Goal: Task Accomplishment & Management: Manage account settings

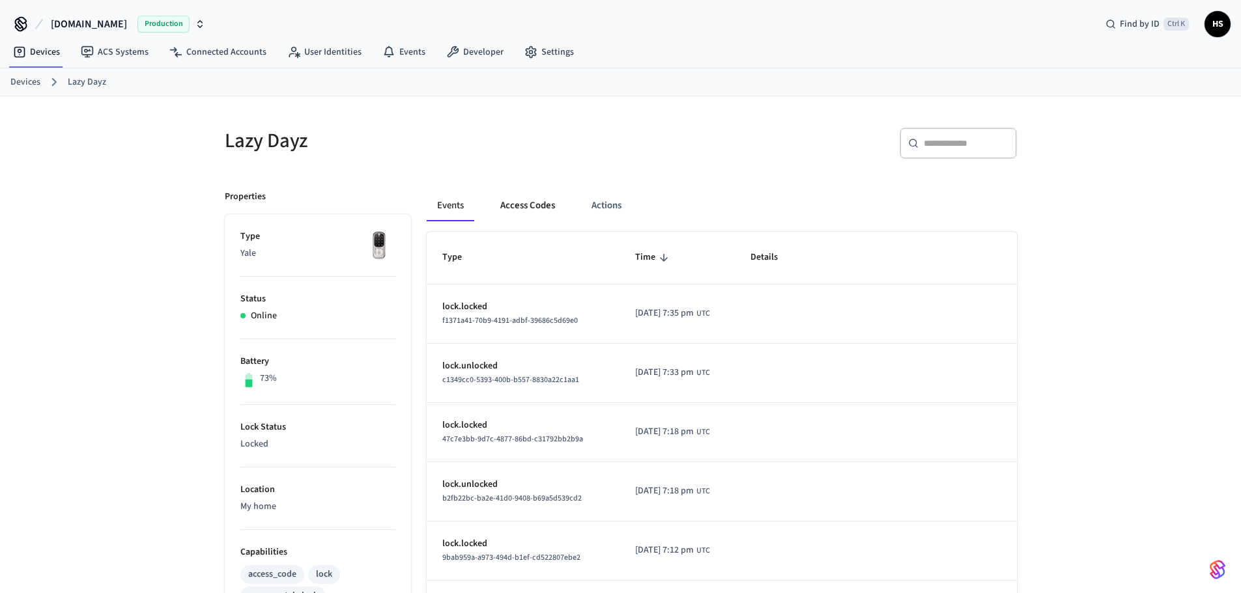
click at [533, 210] on button "Access Codes" at bounding box center [528, 205] width 76 height 31
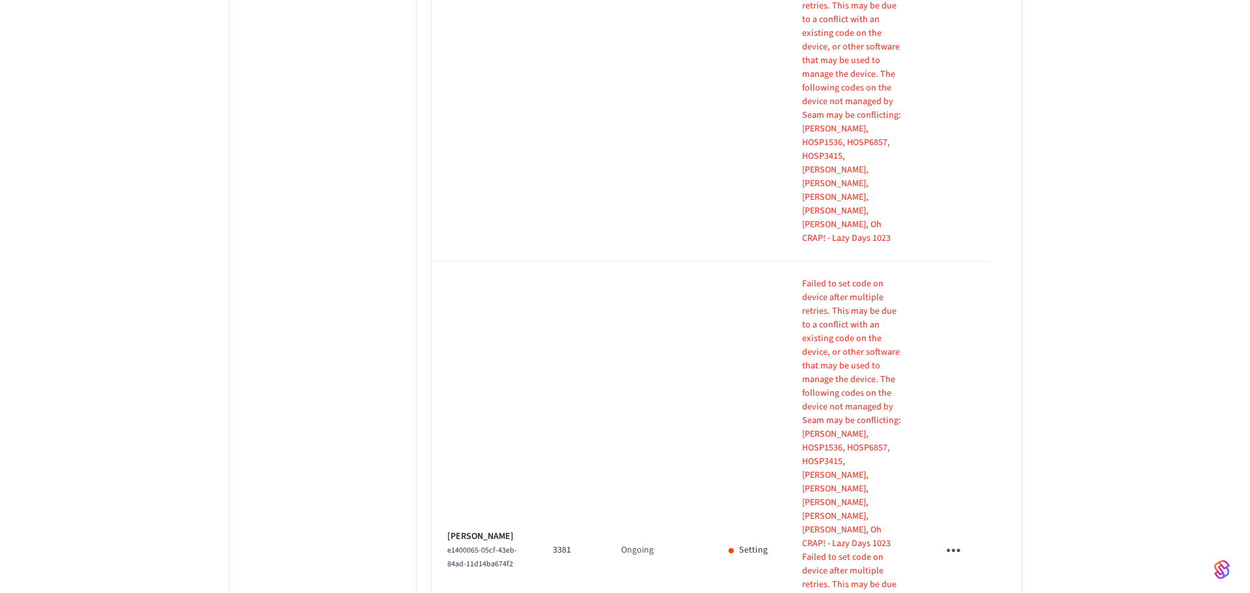
scroll to position [1646, 0]
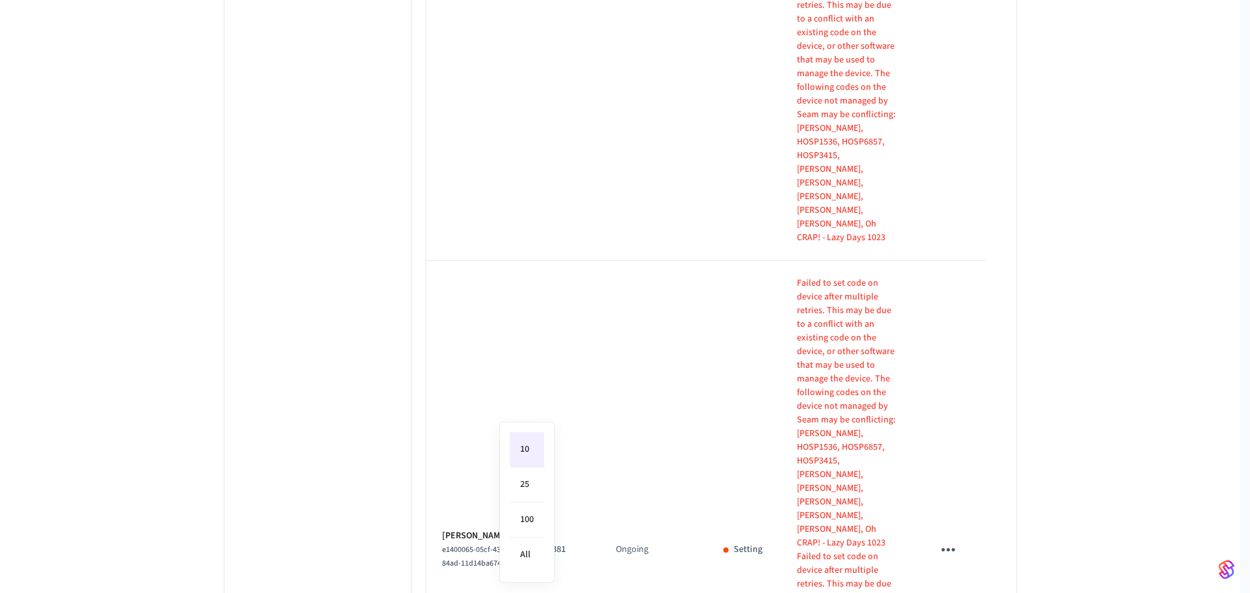
click at [522, 564] on li "All" at bounding box center [527, 555] width 35 height 35
type input "**"
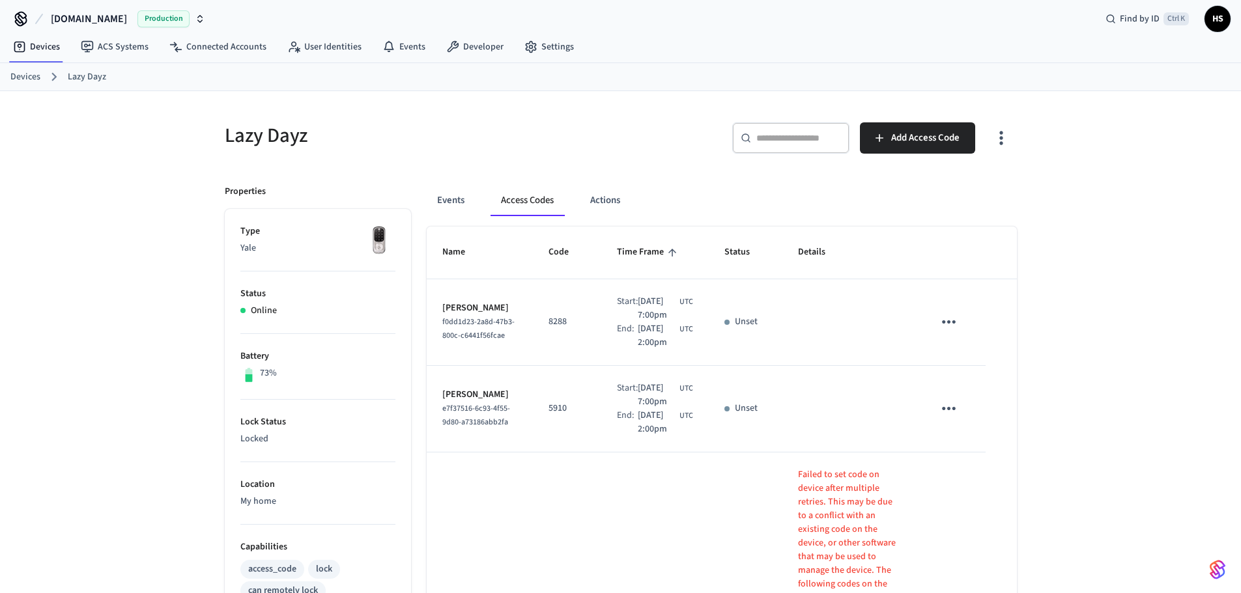
scroll to position [0, 0]
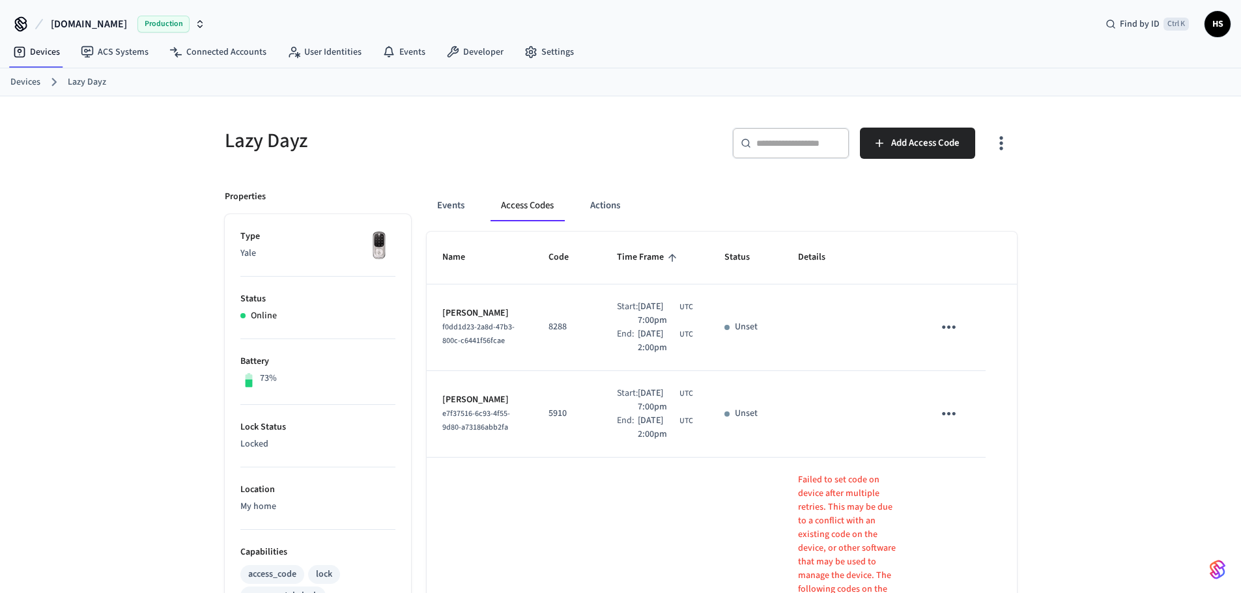
click at [1007, 139] on icon "button" at bounding box center [1001, 143] width 20 height 20
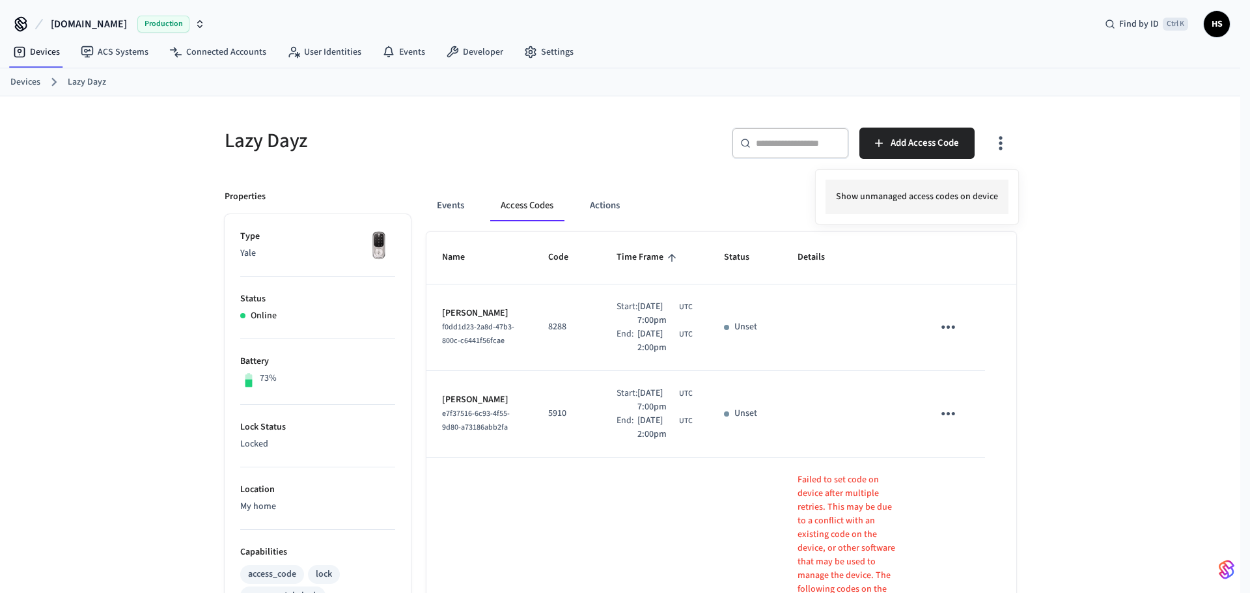
click at [944, 194] on li "Show unmanaged access codes on device" at bounding box center [917, 197] width 183 height 35
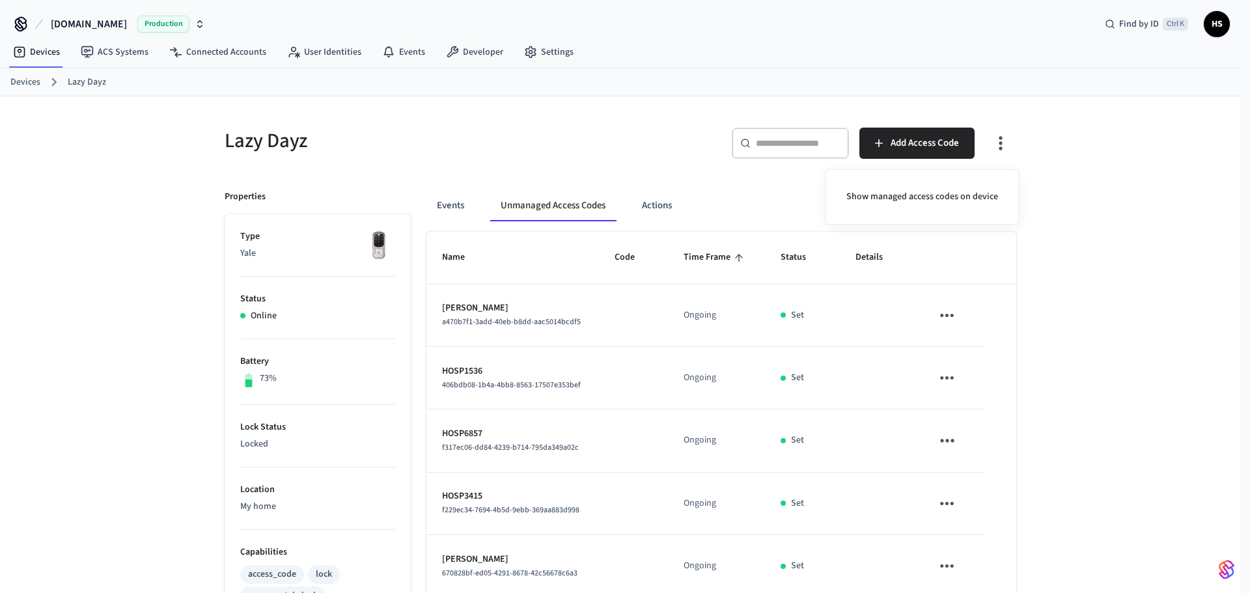
click at [705, 303] on div at bounding box center [625, 296] width 1250 height 593
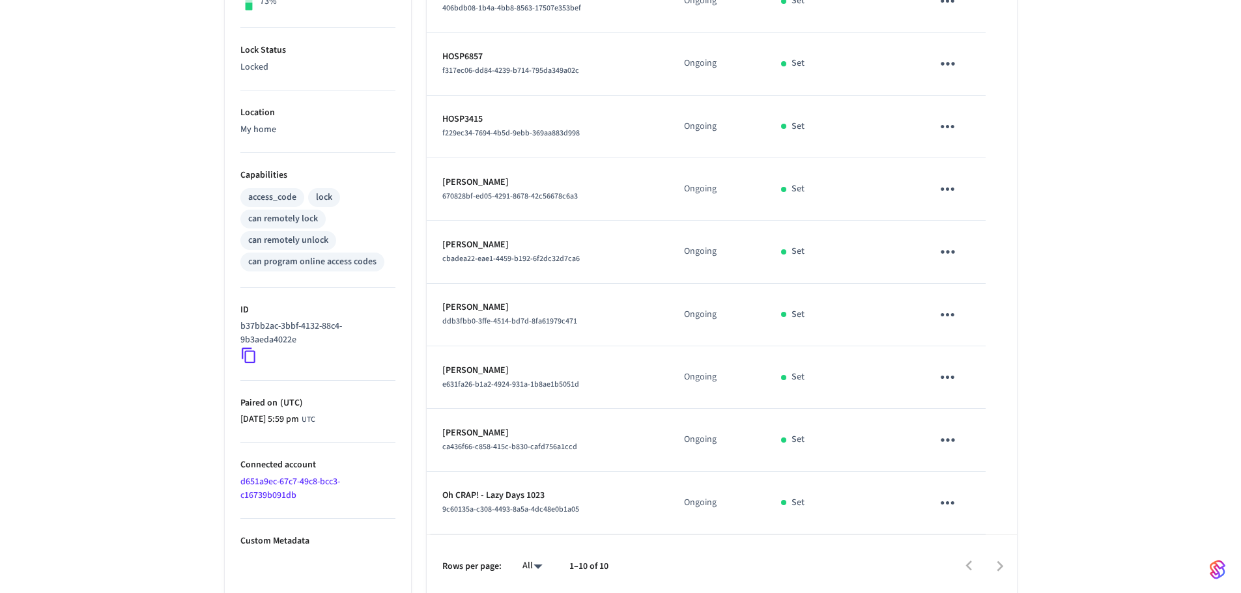
scroll to position [382, 0]
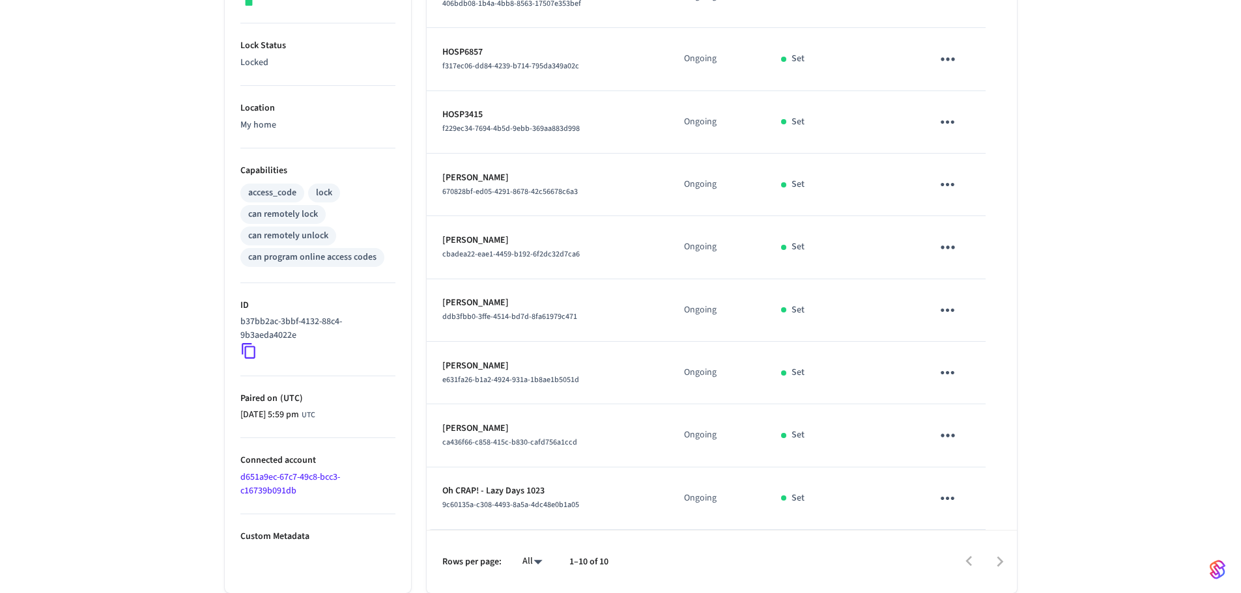
click at [274, 488] on link "d651a9ec-67c7-49c8-bcc3-c16739b091db" at bounding box center [290, 484] width 100 height 27
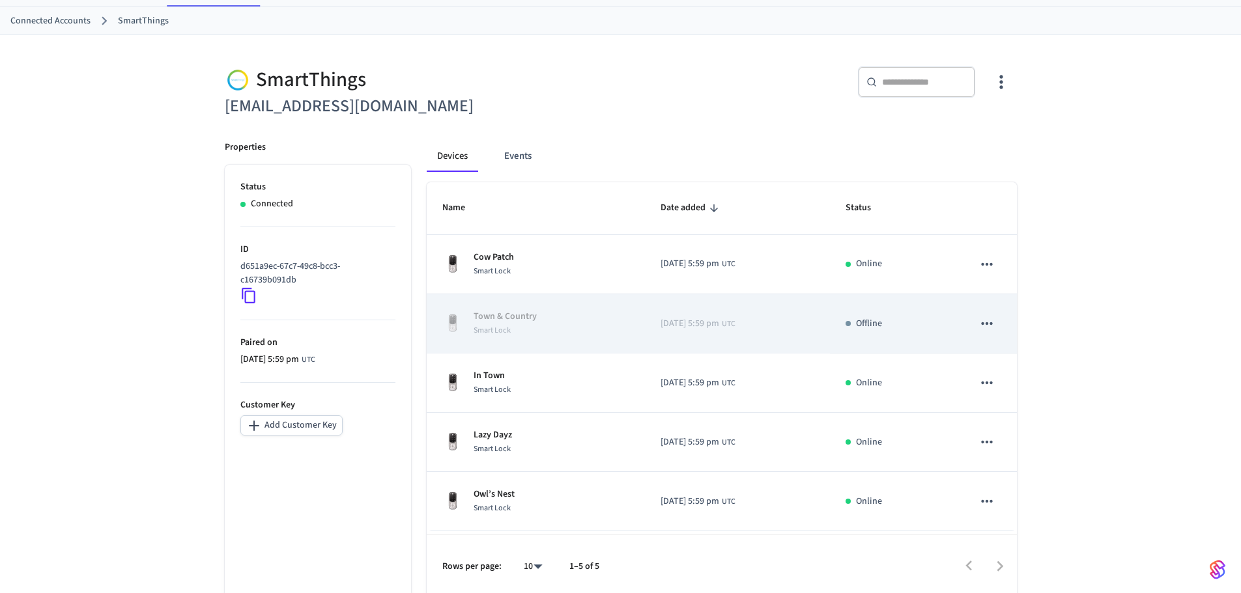
scroll to position [66, 0]
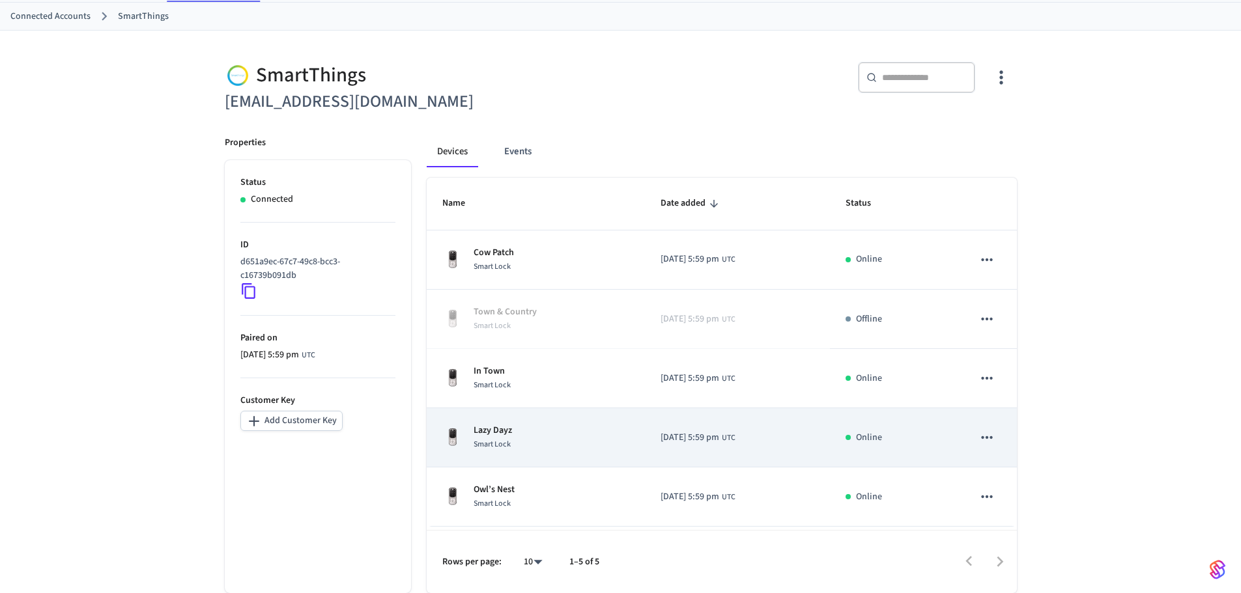
click at [569, 458] on td "Lazy Dayz Smart Lock" at bounding box center [536, 437] width 219 height 59
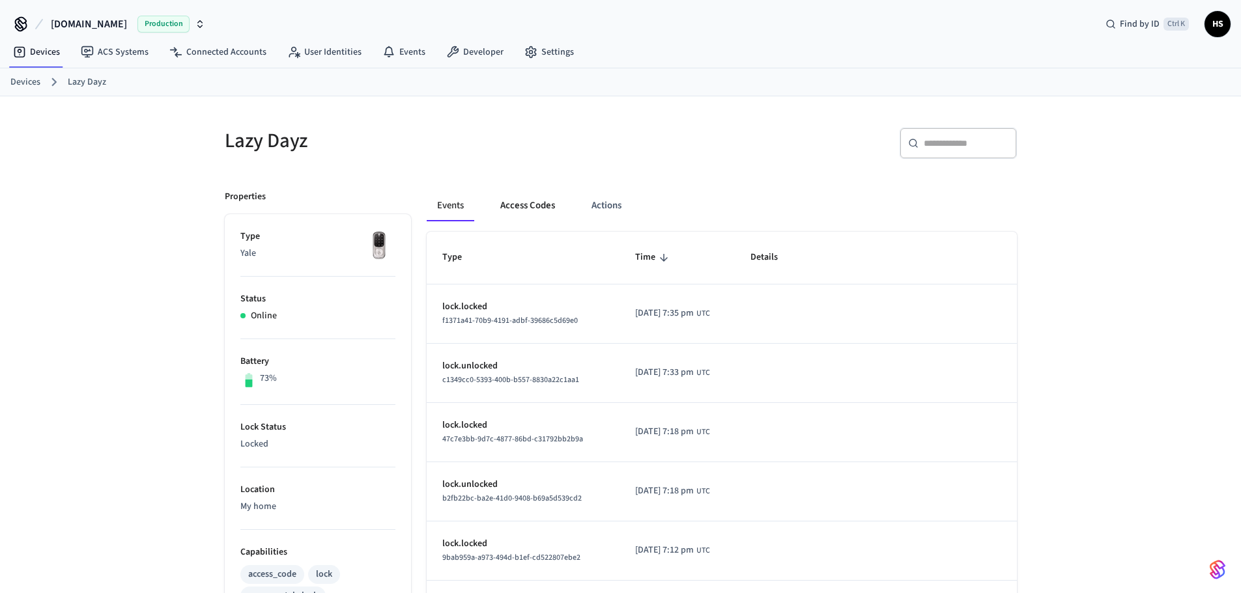
click at [535, 211] on button "Access Codes" at bounding box center [528, 205] width 76 height 31
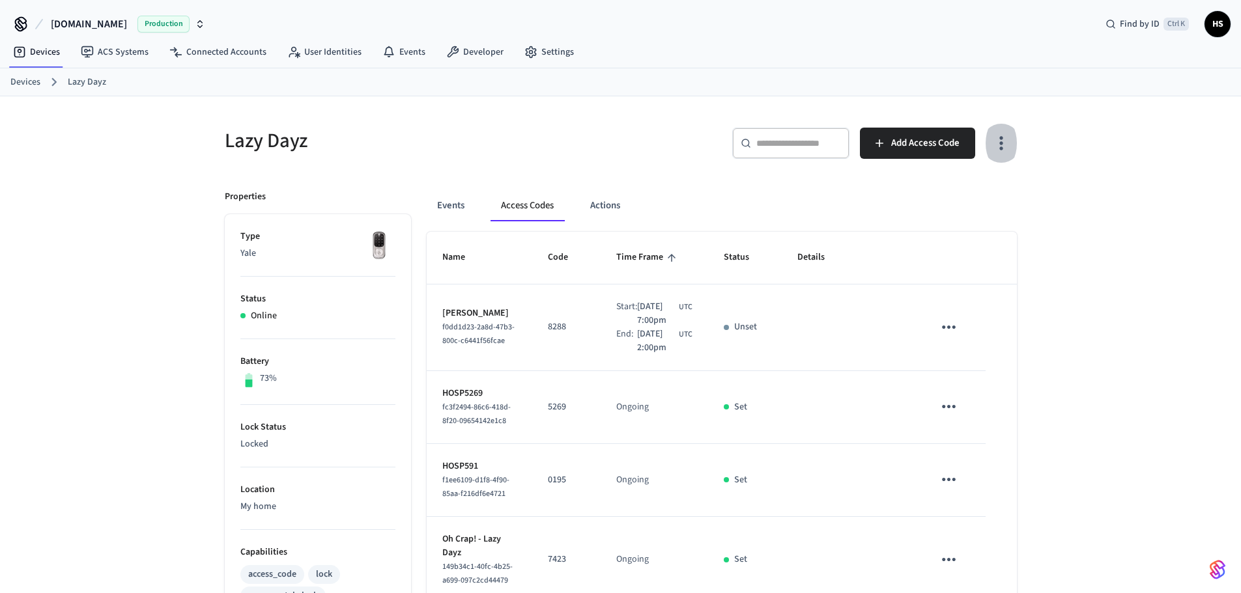
click at [1002, 150] on icon "button" at bounding box center [1001, 143] width 20 height 20
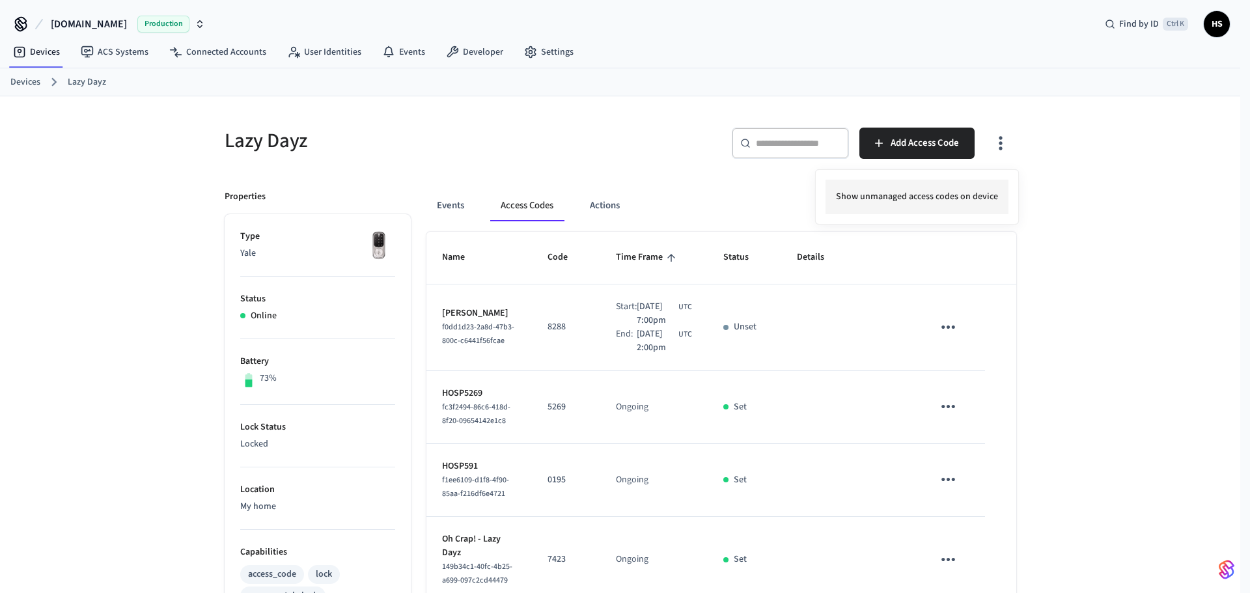
click at [936, 195] on li "Show unmanaged access codes on device" at bounding box center [917, 197] width 183 height 35
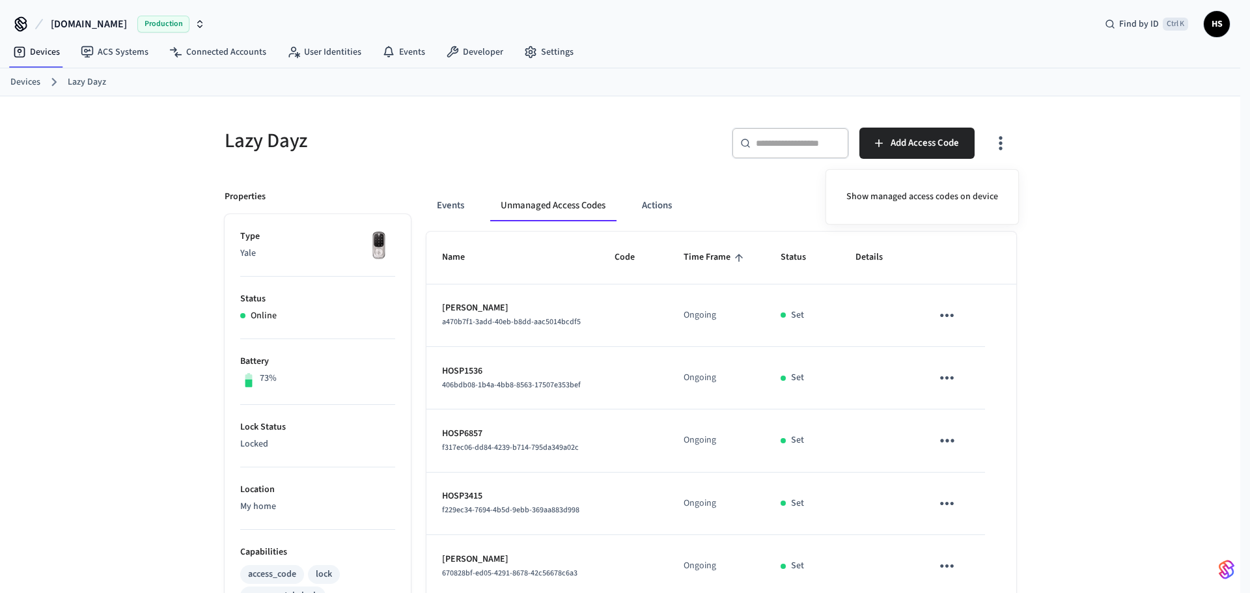
click at [626, 356] on div at bounding box center [625, 296] width 1250 height 593
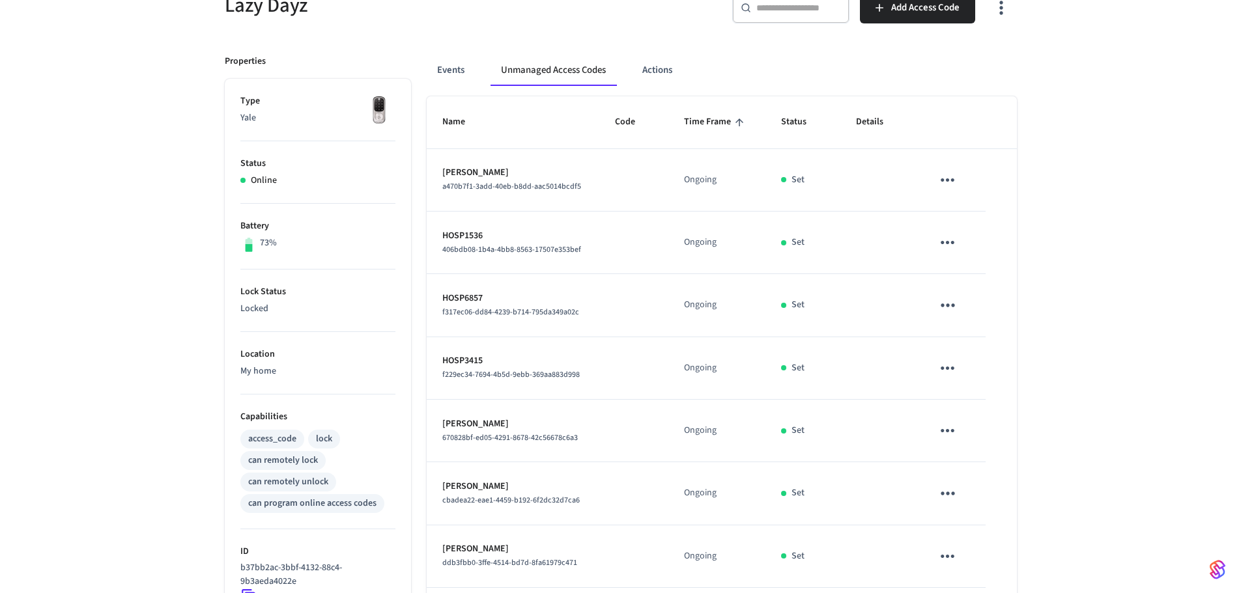
scroll to position [121, 0]
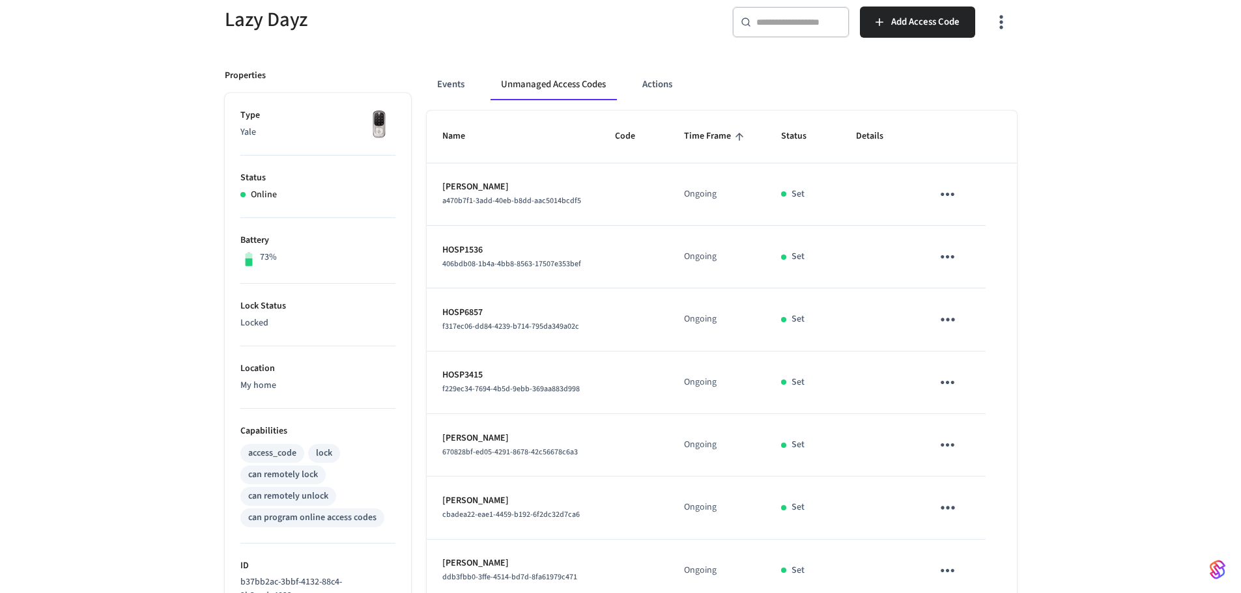
click at [85, 228] on div "Lazy Dayz ​ ​ Add Access Code Properties Type Yale Status Online Battery 73% Lo…" at bounding box center [620, 414] width 1241 height 879
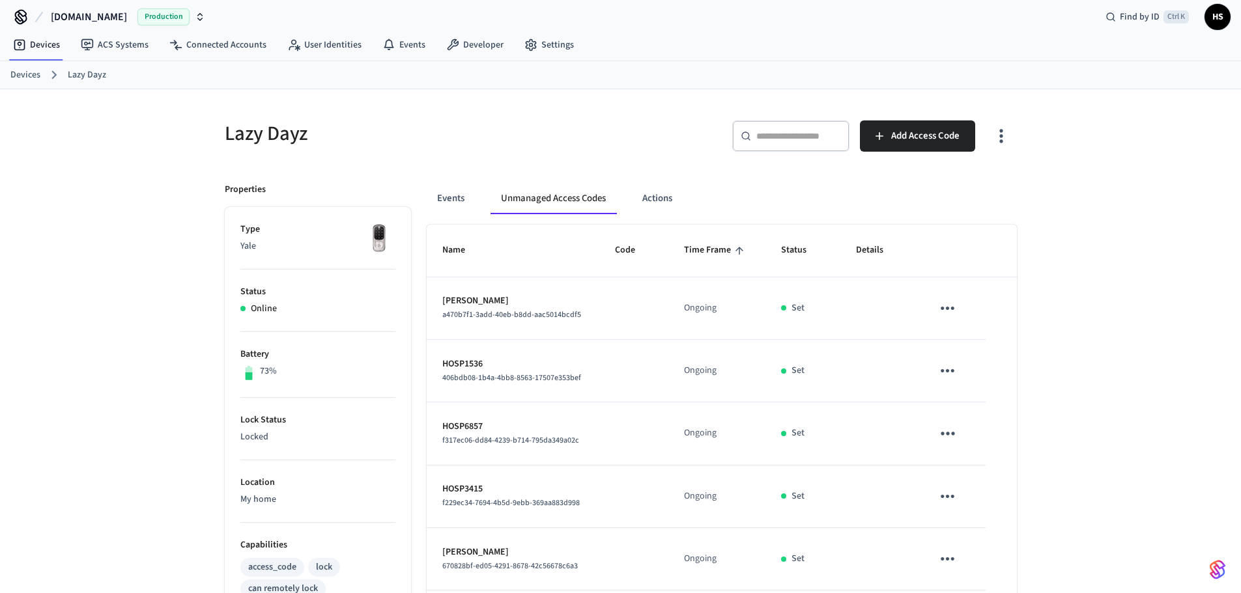
scroll to position [0, 0]
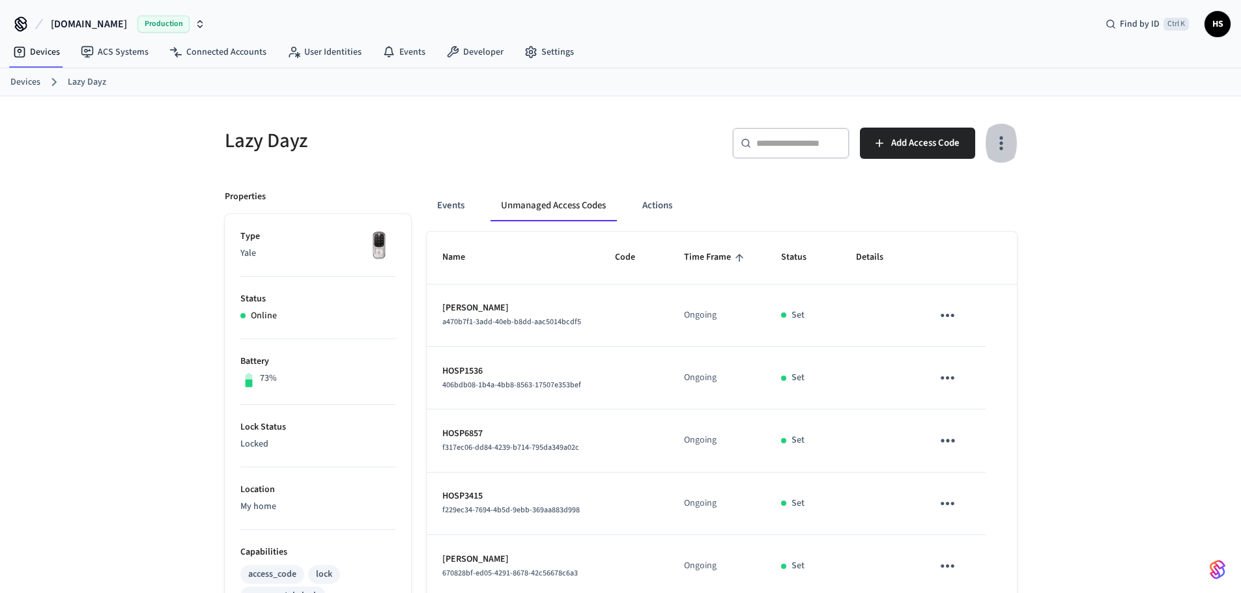
click at [1013, 148] on button "button" at bounding box center [1000, 143] width 31 height 52
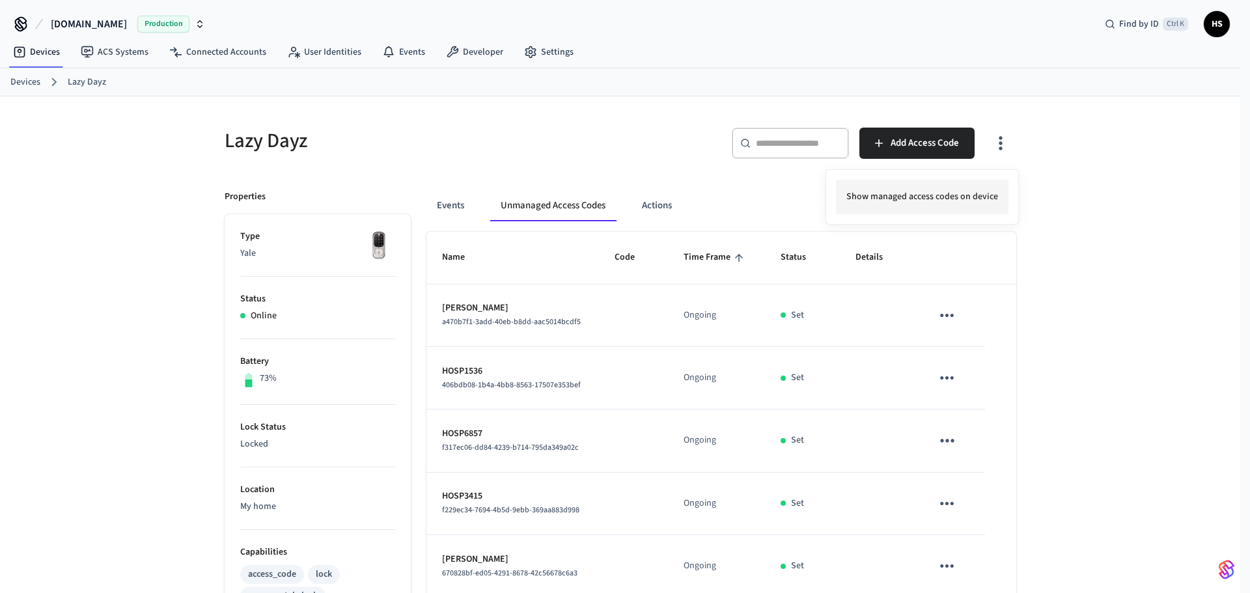
click at [955, 195] on li "Show managed access codes on device" at bounding box center [922, 197] width 173 height 35
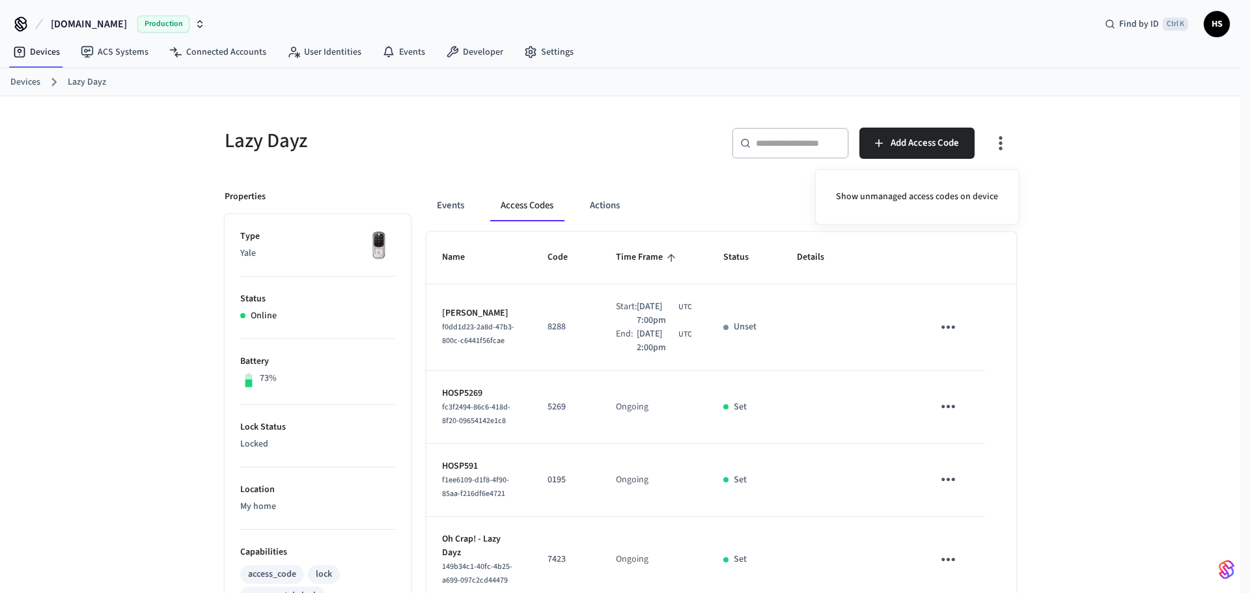
click at [832, 278] on div at bounding box center [625, 296] width 1250 height 593
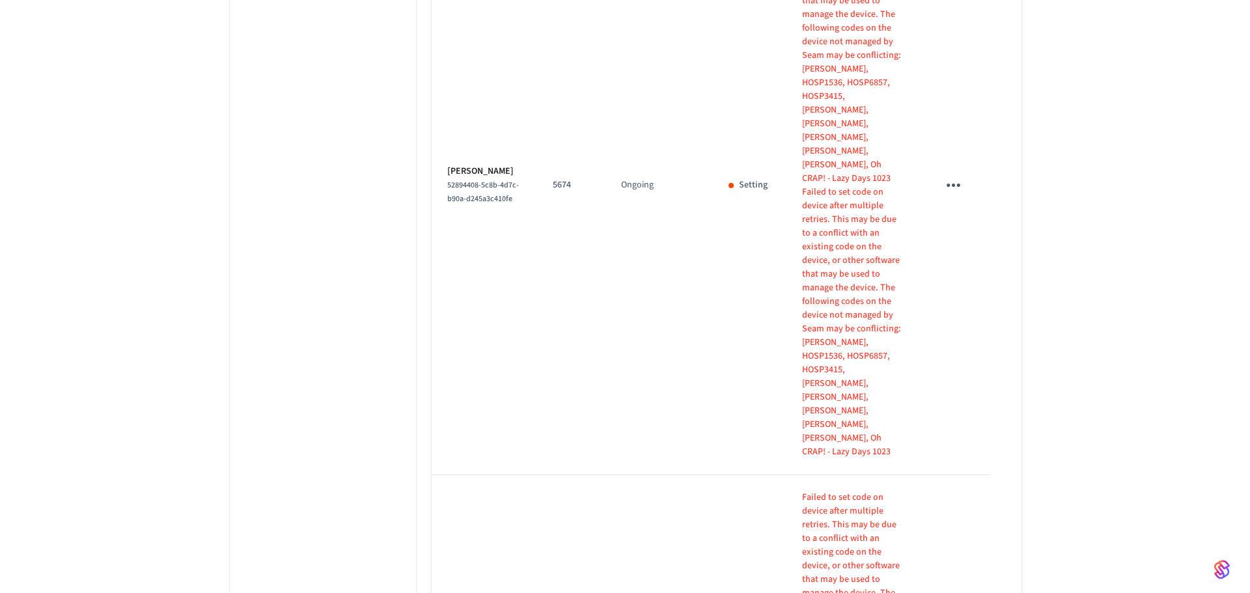
scroll to position [1646, 0]
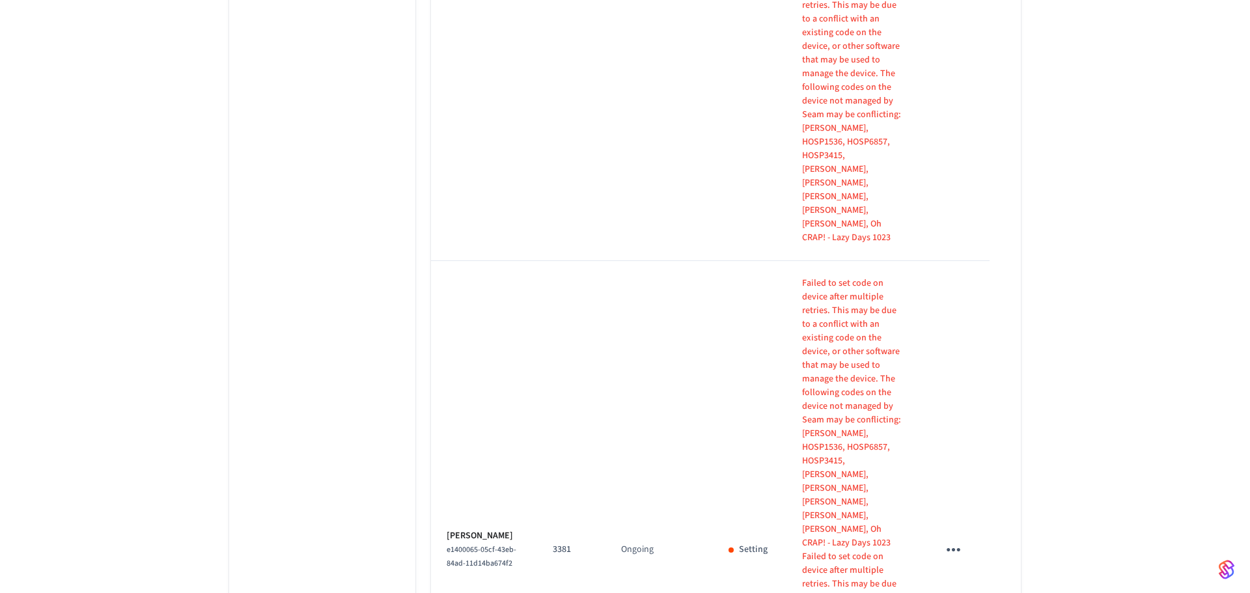
click at [537, 561] on li "All" at bounding box center [527, 555] width 35 height 35
type input "**"
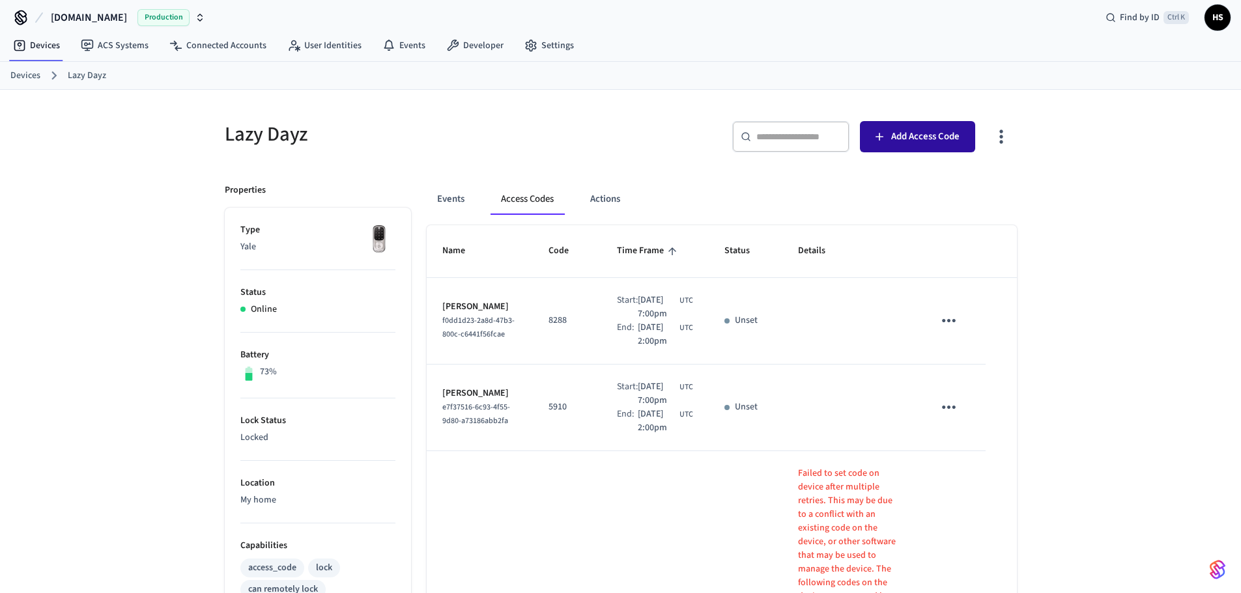
scroll to position [0, 0]
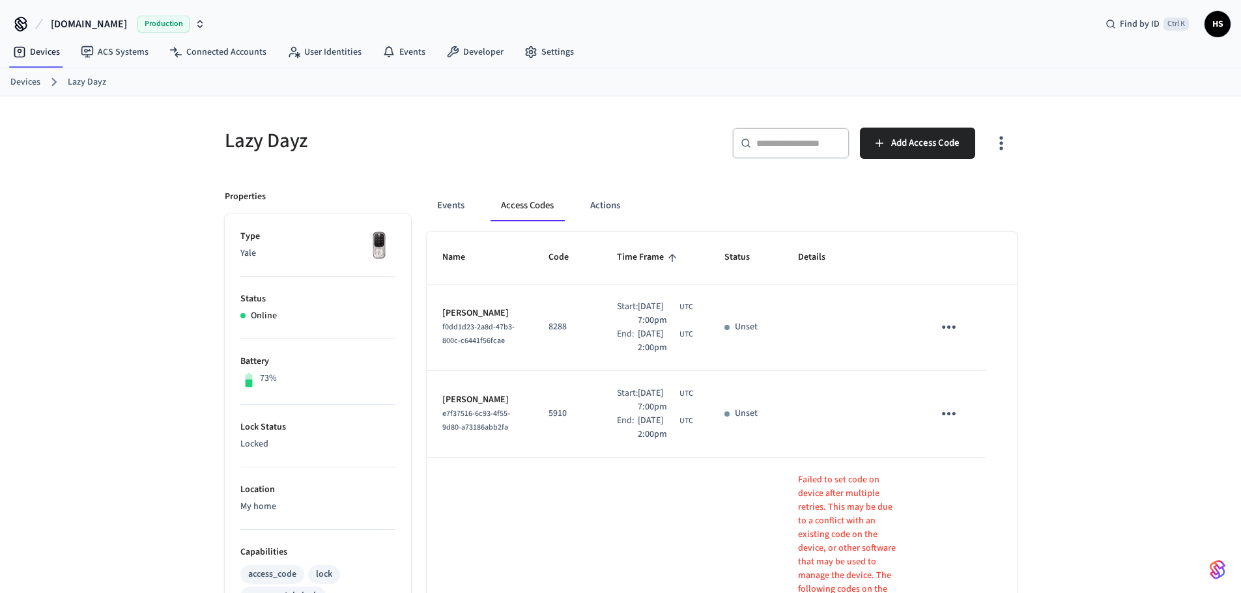
click at [1000, 143] on icon "button" at bounding box center [1000, 144] width 3 height 14
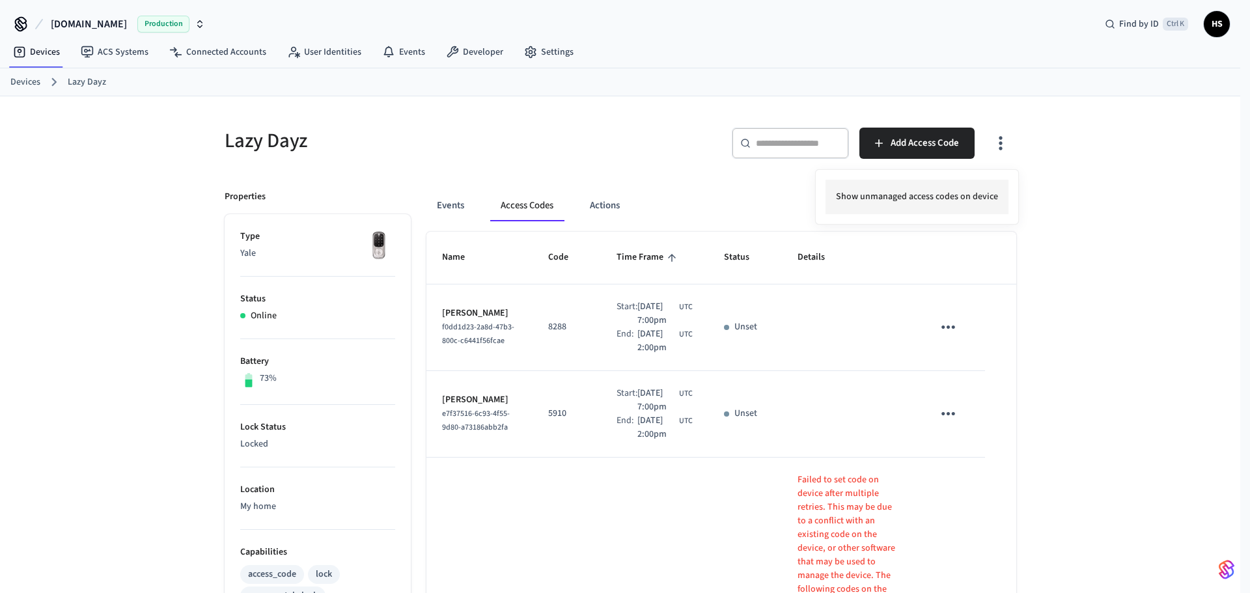
click at [932, 194] on li "Show unmanaged access codes on device" at bounding box center [917, 197] width 183 height 35
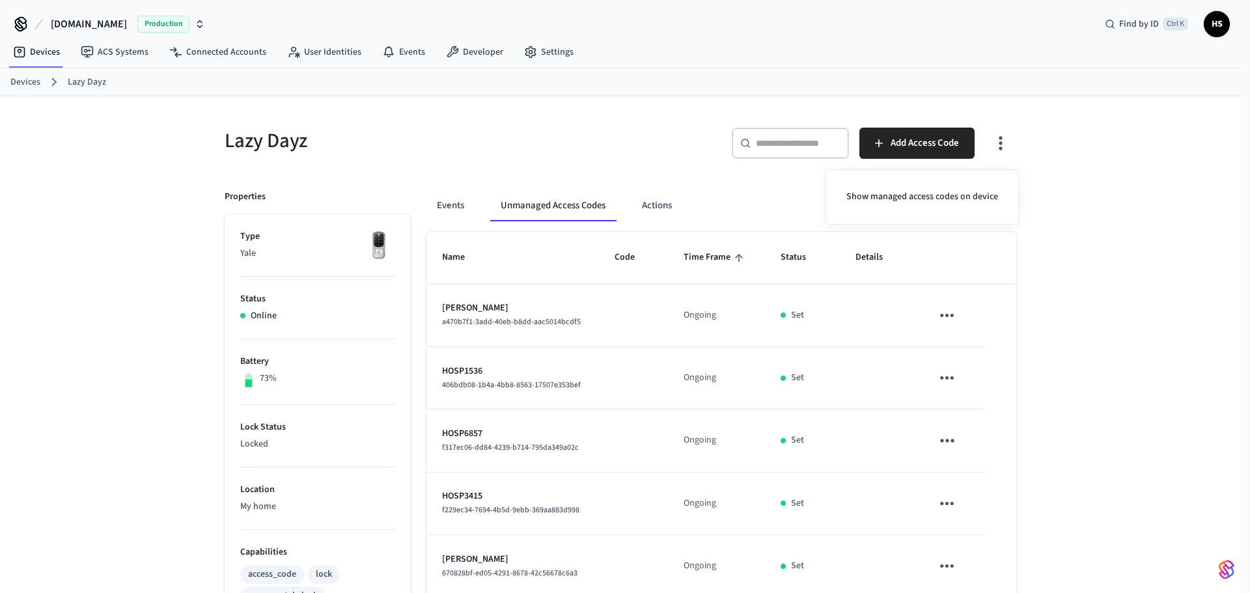
click at [612, 371] on div at bounding box center [625, 296] width 1250 height 593
click at [1002, 143] on icon "button" at bounding box center [1000, 144] width 3 height 14
click at [954, 184] on li "Show managed access codes on device" at bounding box center [922, 197] width 173 height 35
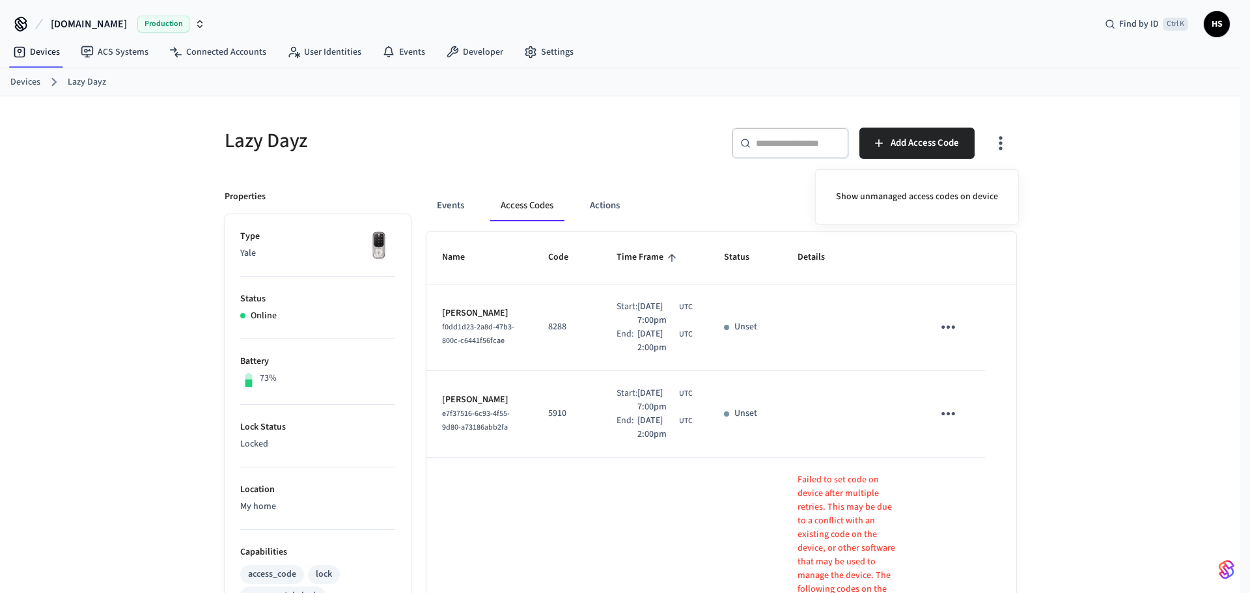
click at [752, 376] on div at bounding box center [625, 296] width 1250 height 593
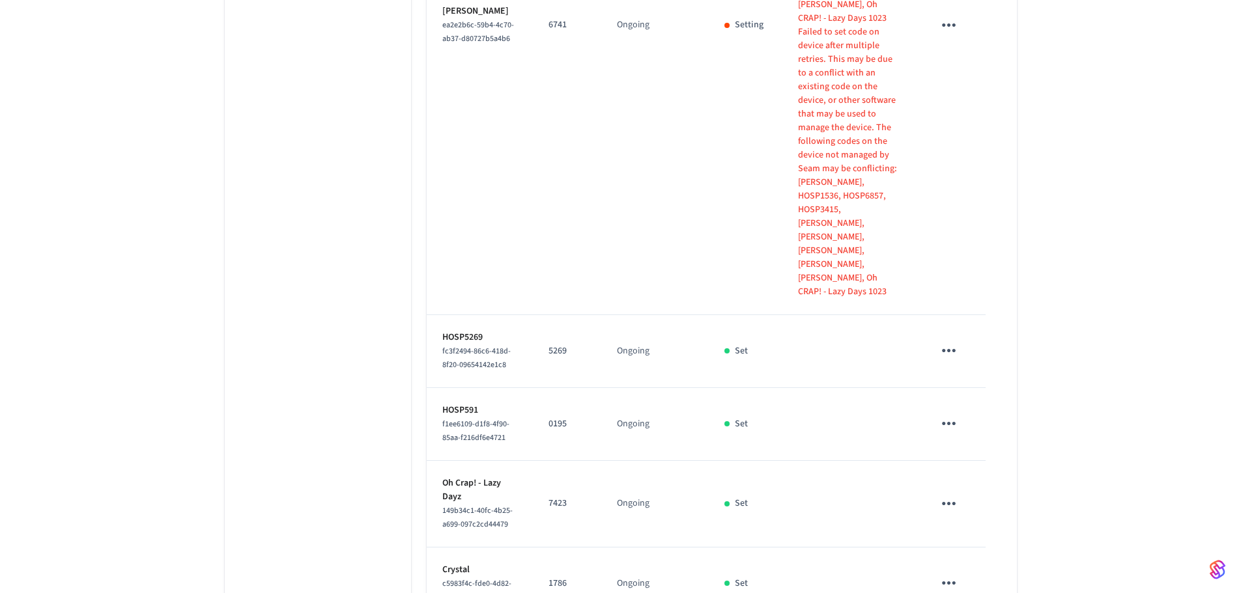
scroll to position [1302, 0]
drag, startPoint x: 463, startPoint y: 247, endPoint x: 427, endPoint y: 240, distance: 36.4
click at [427, 459] on td "Oh Crap! - Lazy Dayz 149b34c1-40fc-4b25-a699-097c2cd44479" at bounding box center [480, 502] width 106 height 87
copy p "Oh Crap! - Lazy Dayz"
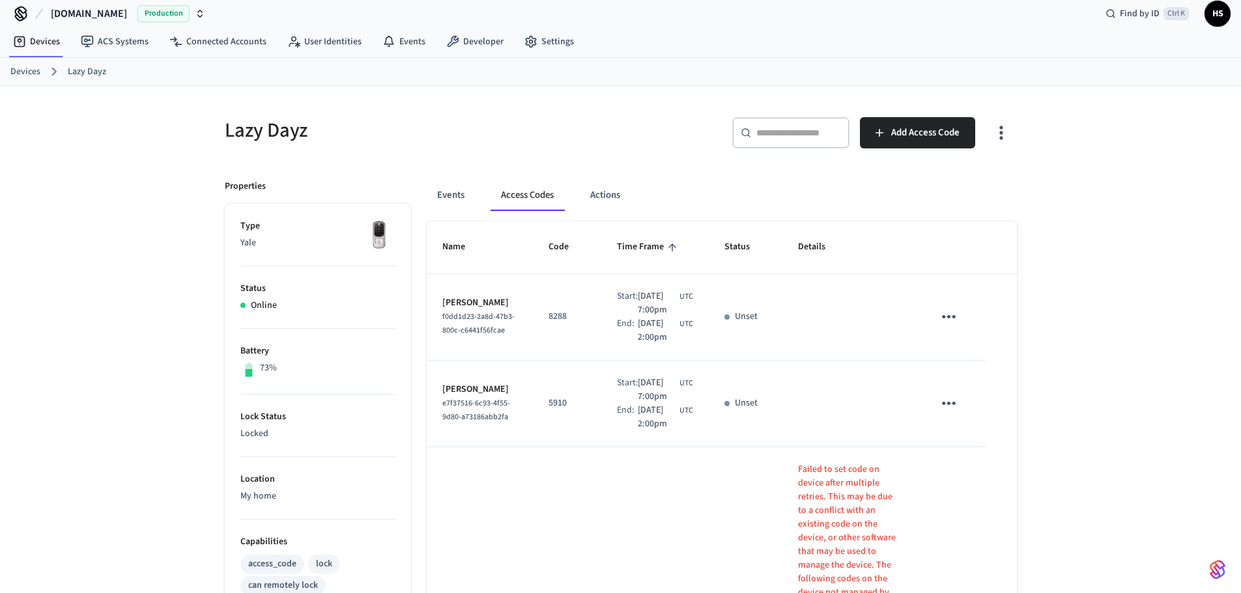
scroll to position [0, 0]
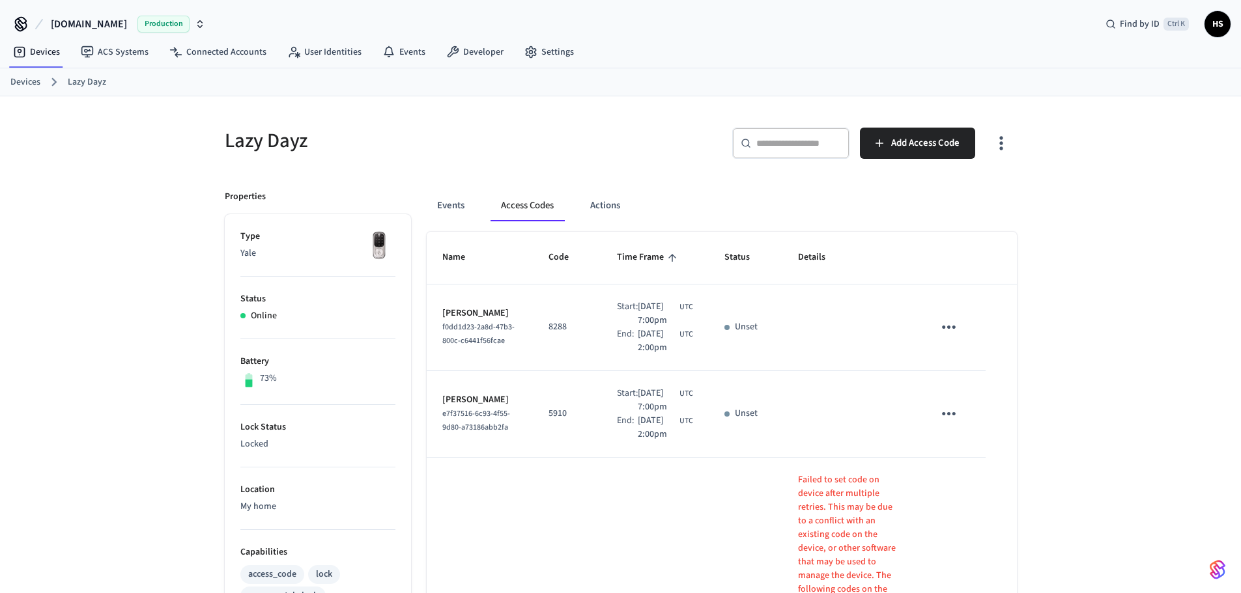
click at [992, 147] on icon "button" at bounding box center [1001, 143] width 20 height 20
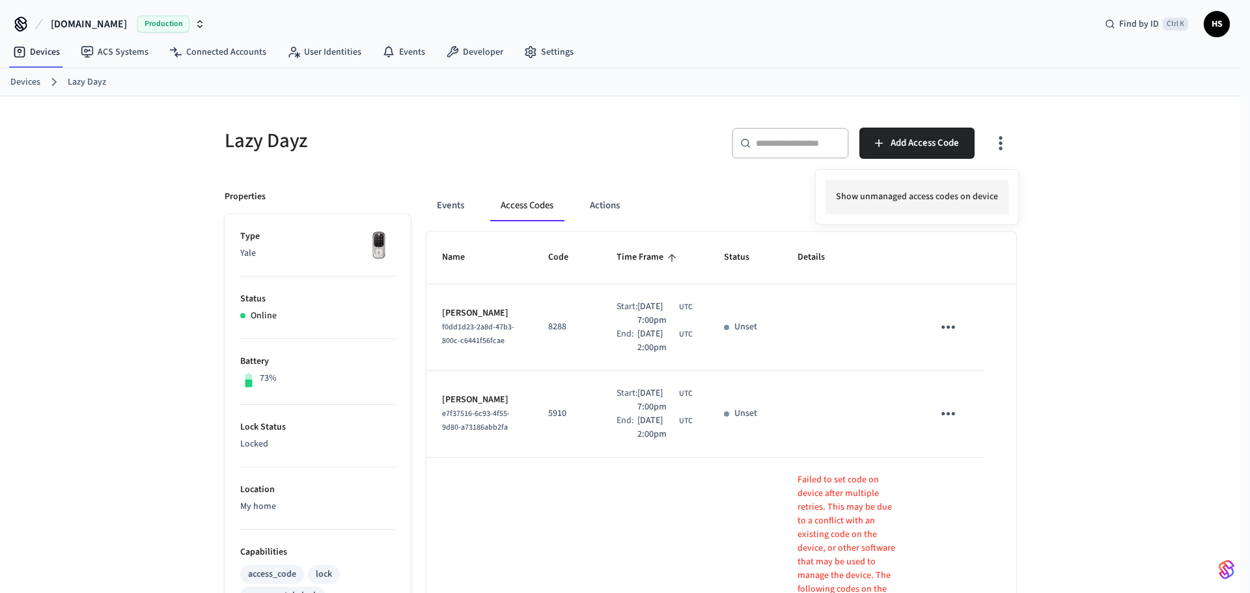
click at [940, 192] on li "Show unmanaged access codes on device" at bounding box center [917, 197] width 183 height 35
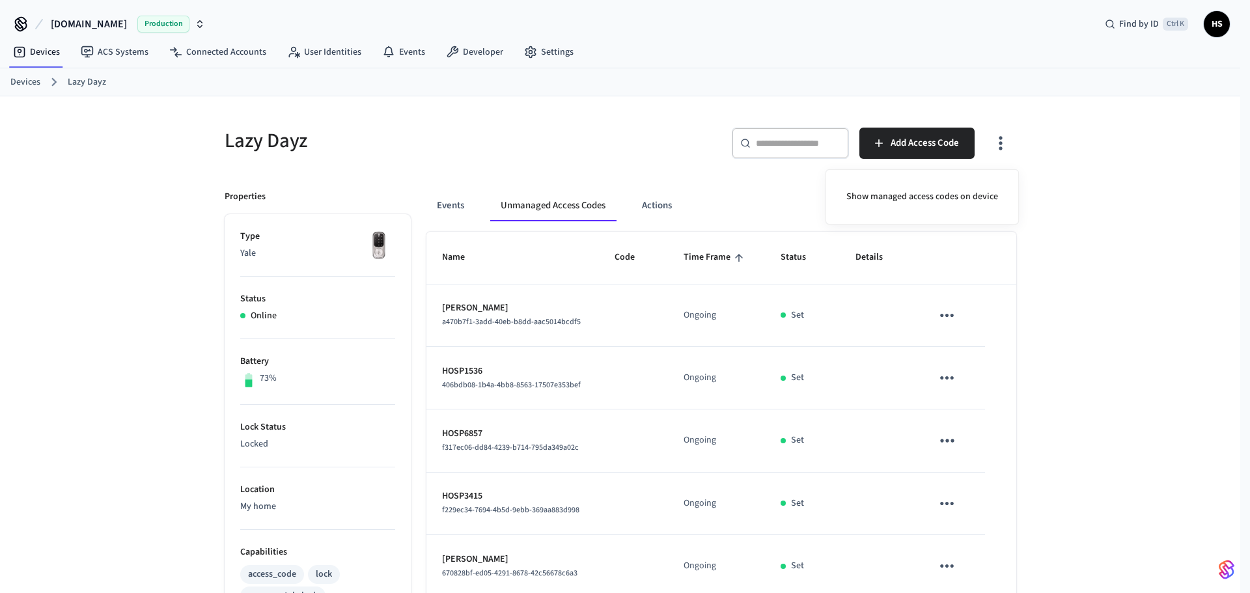
click at [480, 333] on div at bounding box center [625, 296] width 1250 height 593
click at [1003, 152] on icon "button" at bounding box center [1001, 143] width 20 height 20
click at [955, 193] on li "Show managed access codes on device" at bounding box center [922, 197] width 173 height 35
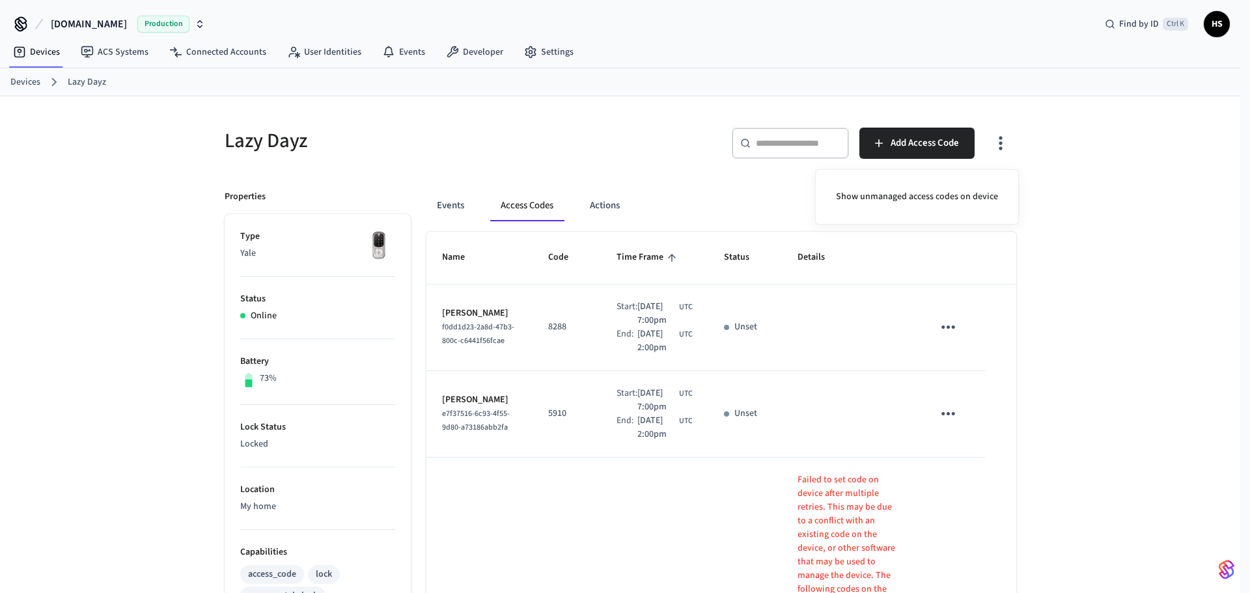
click at [787, 389] on div at bounding box center [625, 296] width 1250 height 593
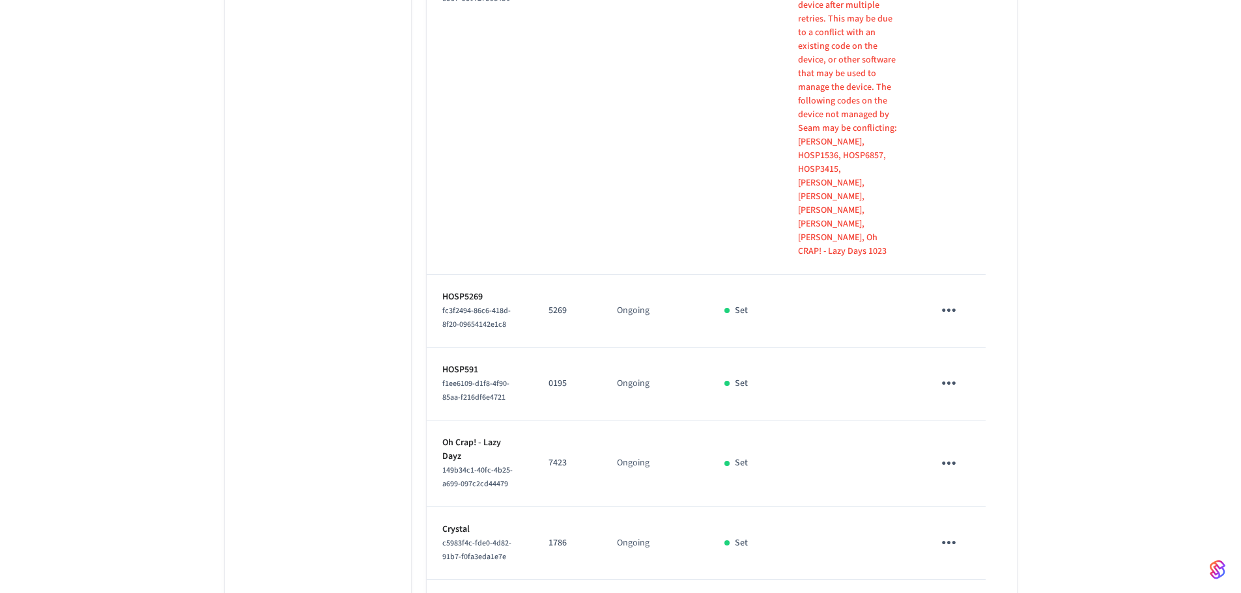
scroll to position [1368, 0]
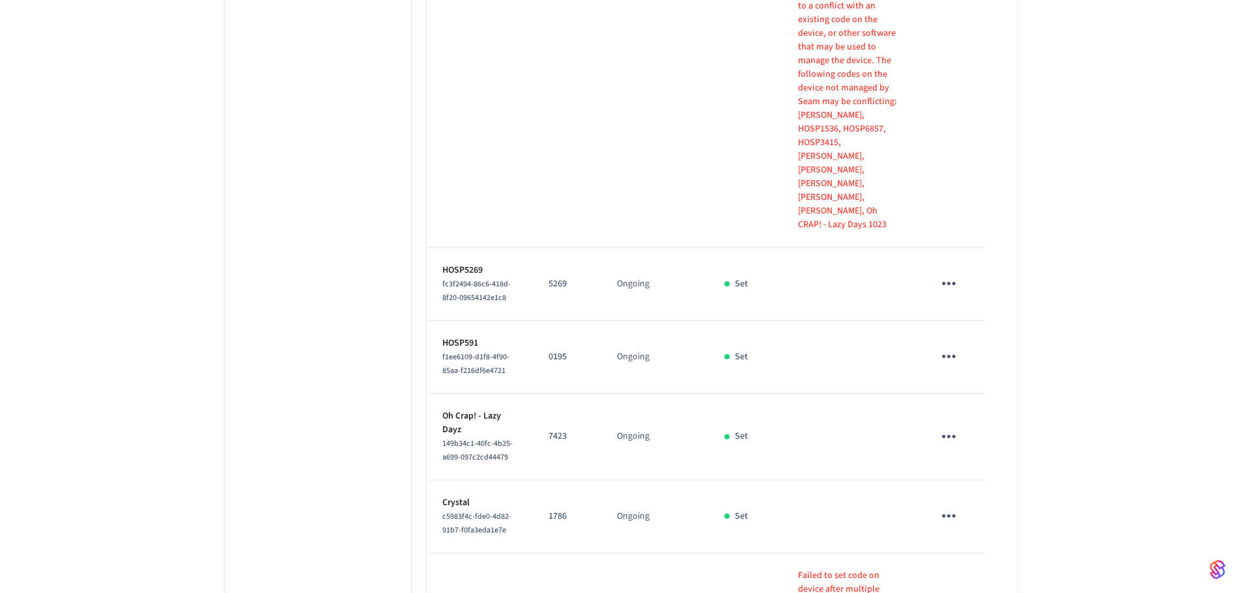
click at [763, 394] on td "Set" at bounding box center [746, 437] width 74 height 87
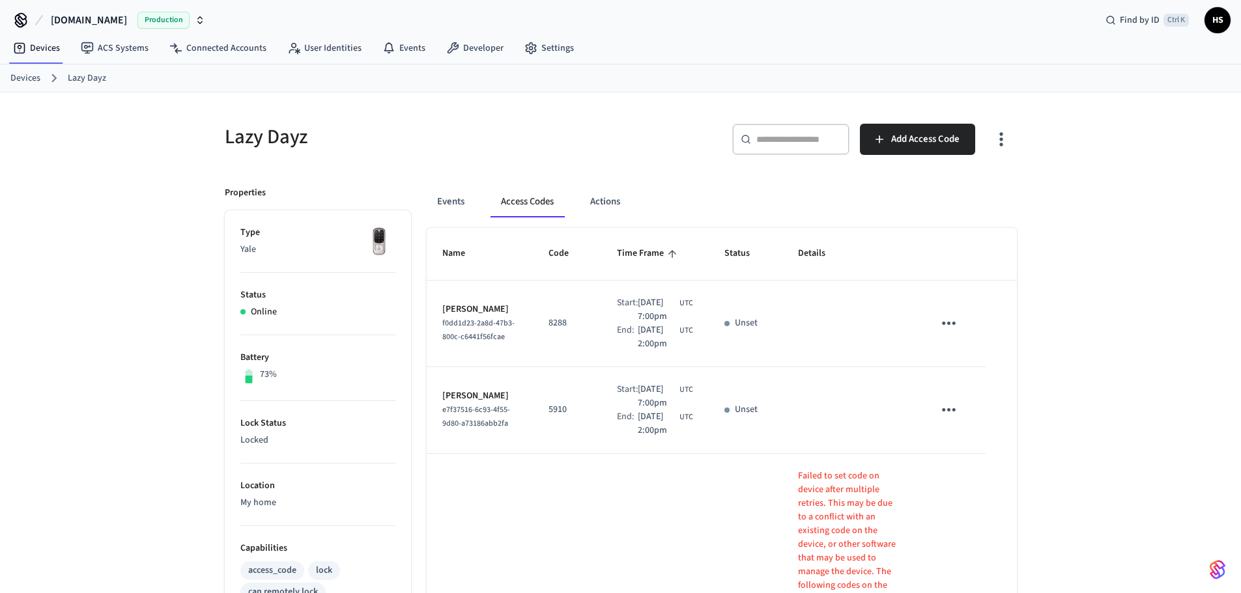
scroll to position [0, 0]
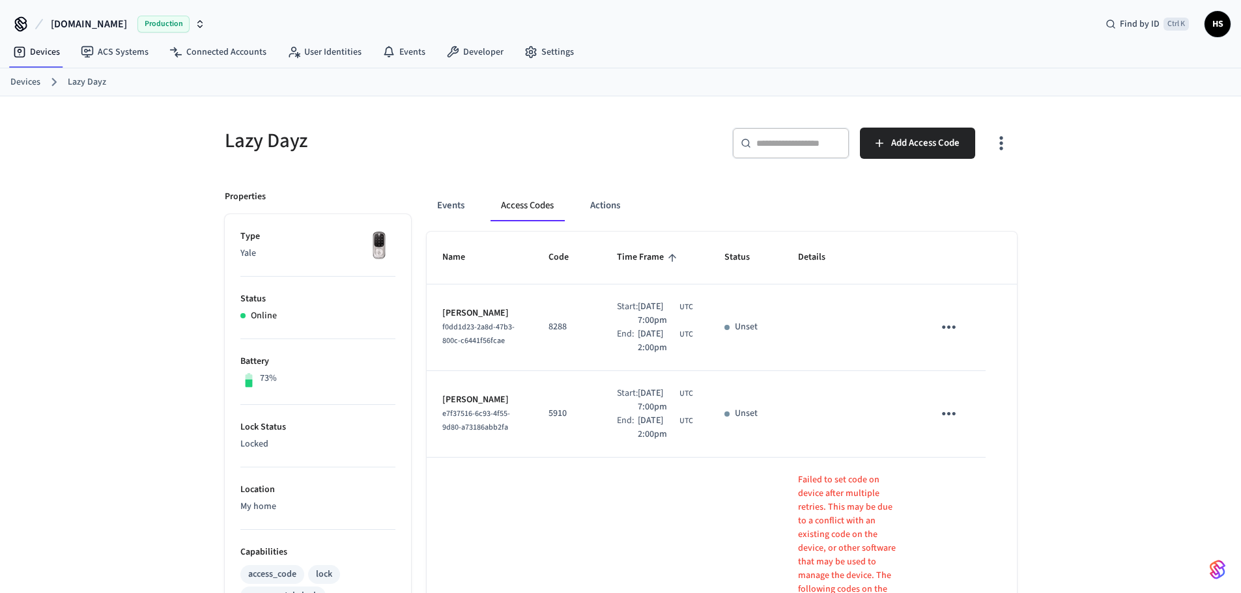
click at [1004, 145] on icon "button" at bounding box center [1001, 143] width 20 height 20
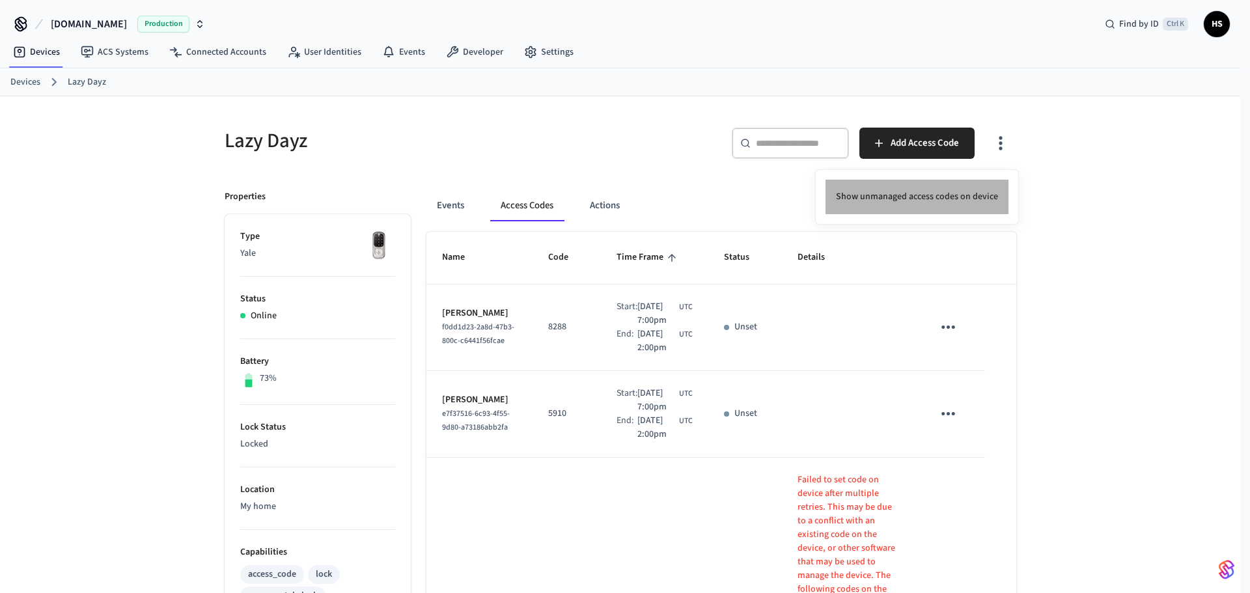
click at [922, 199] on li "Show unmanaged access codes on device" at bounding box center [917, 197] width 183 height 35
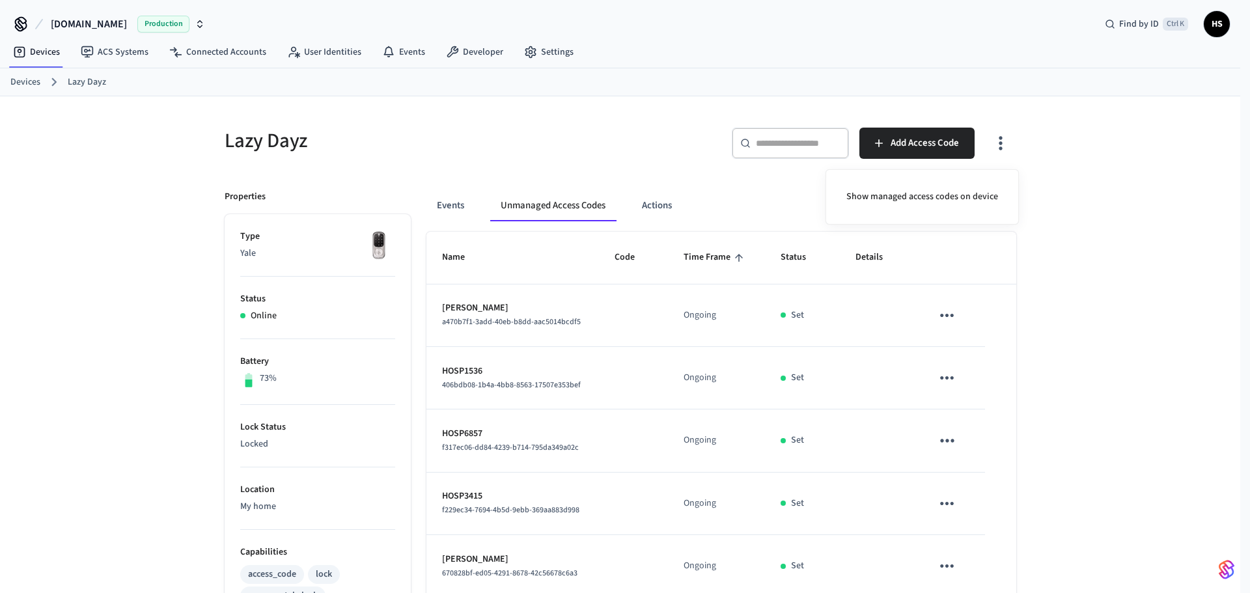
click at [659, 348] on div at bounding box center [625, 296] width 1250 height 593
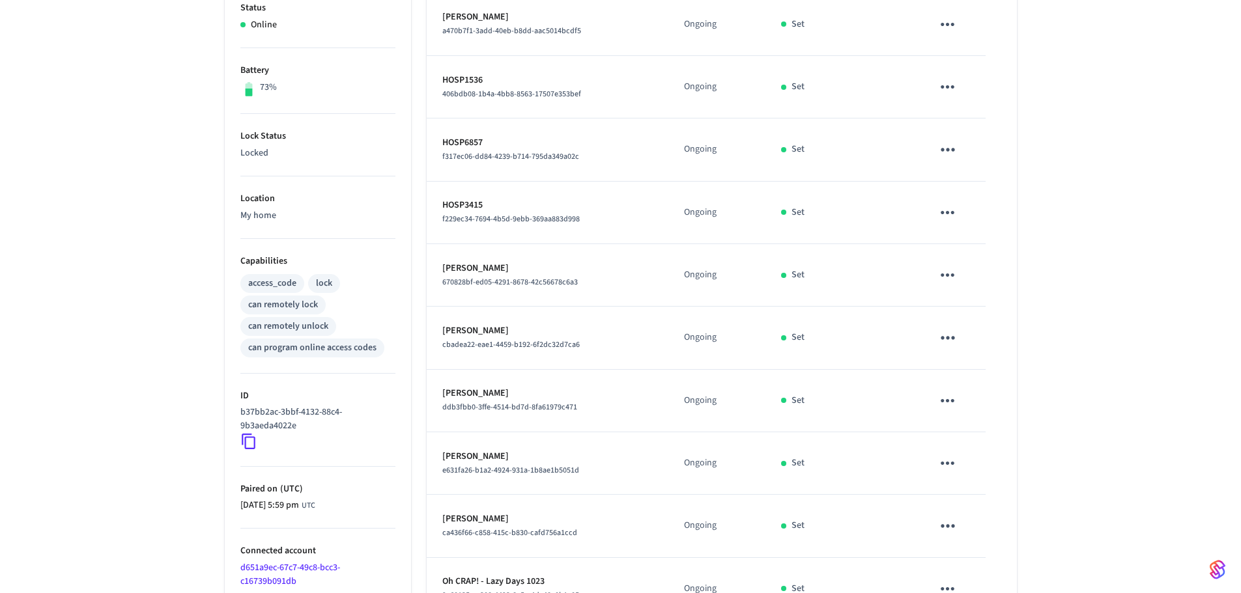
scroll to position [382, 0]
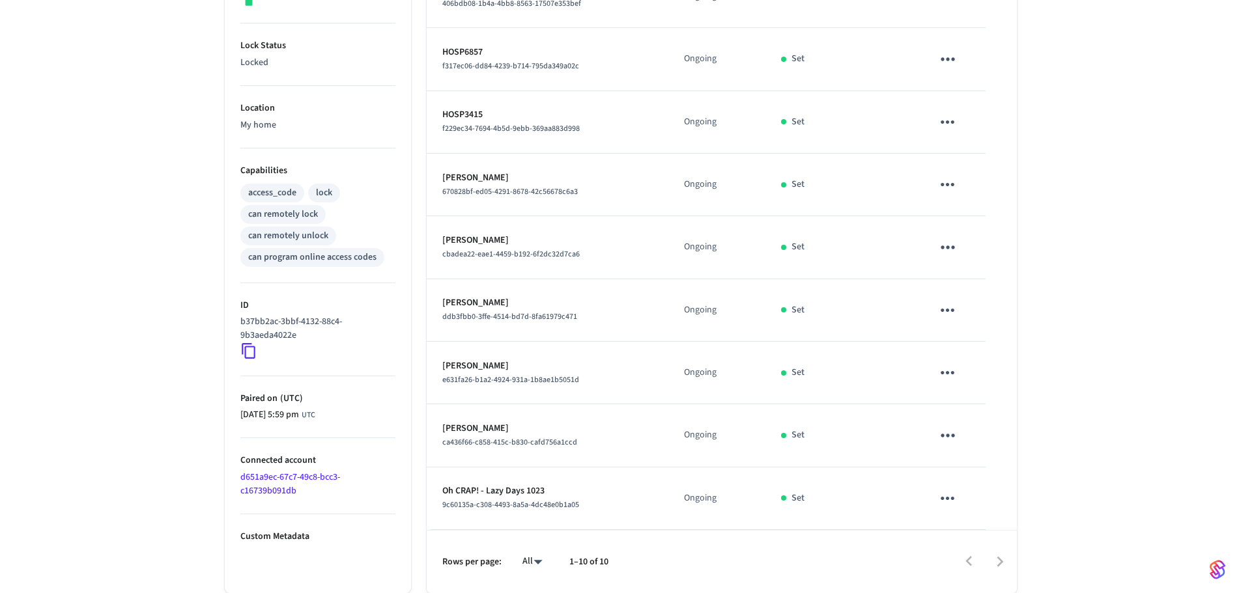
click at [1136, 343] on div "Lazy Dayz ​ ​ Add Access Code Properties Type Yale Status Online Battery 73% Lo…" at bounding box center [620, 154] width 1241 height 879
